Goal: Find contact information: Find contact information

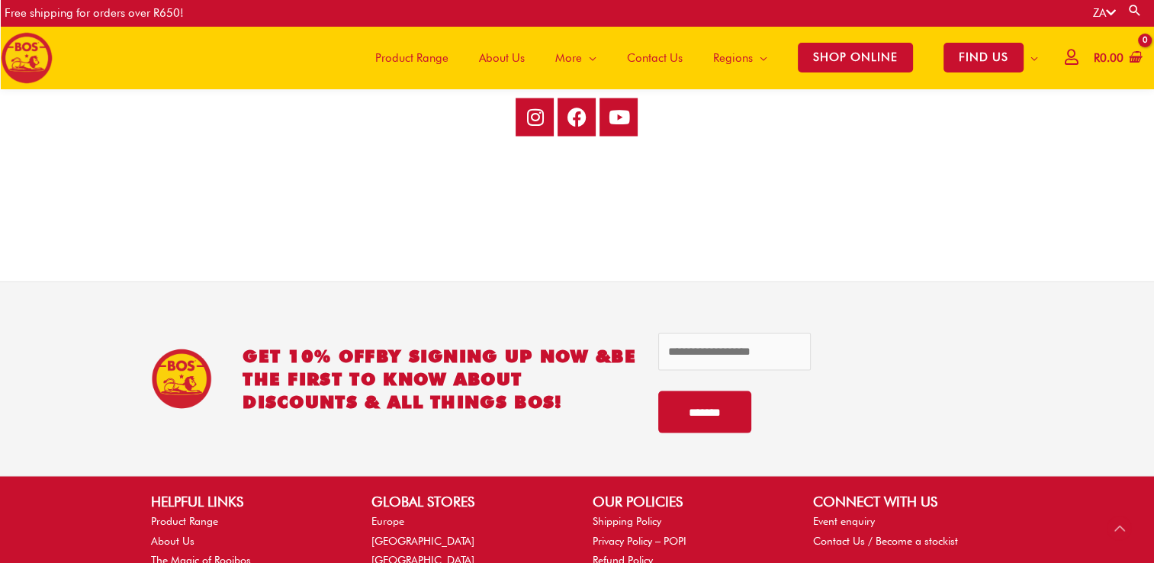
scroll to position [3302, 0]
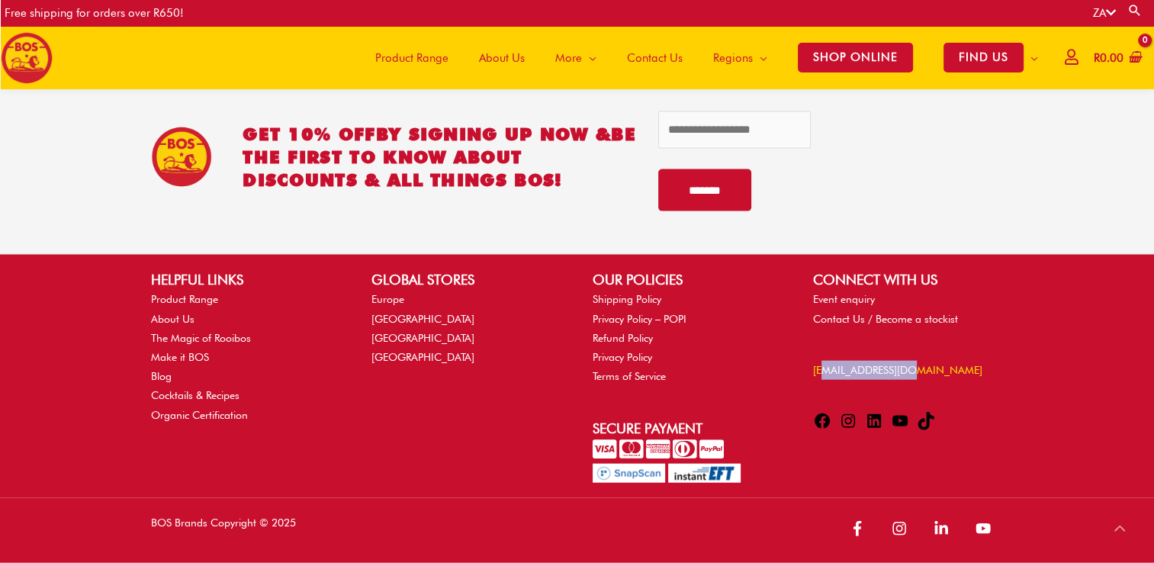
drag, startPoint x: 937, startPoint y: 370, endPoint x: 821, endPoint y: 370, distance: 116.0
click at [821, 370] on p "[EMAIL_ADDRESS][DOMAIN_NAME]" at bounding box center [908, 370] width 190 height 19
drag, startPoint x: 821, startPoint y: 370, endPoint x: 903, endPoint y: 369, distance: 82.4
click at [920, 365] on p "[EMAIL_ADDRESS][DOMAIN_NAME]" at bounding box center [908, 370] width 190 height 19
drag, startPoint x: 900, startPoint y: 370, endPoint x: 1037, endPoint y: 394, distance: 139.4
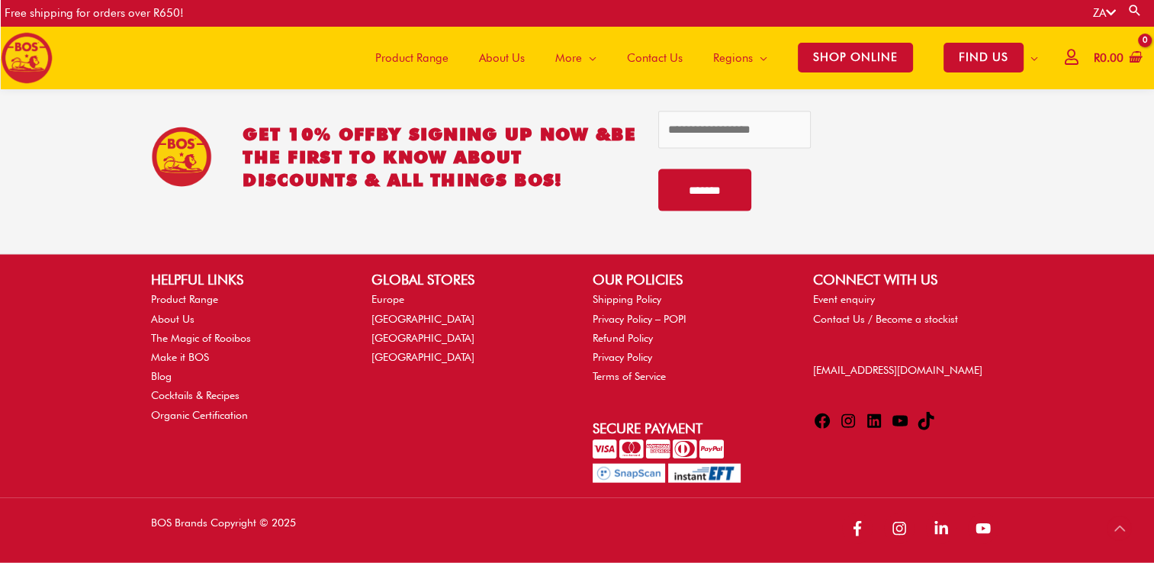
click at [1037, 394] on div "HELPFUL LINKS Product Range About Us The Magic of Rooibos Make it BOS Blog Cock…" at bounding box center [577, 376] width 1154 height 244
